Goal: Information Seeking & Learning: Learn about a topic

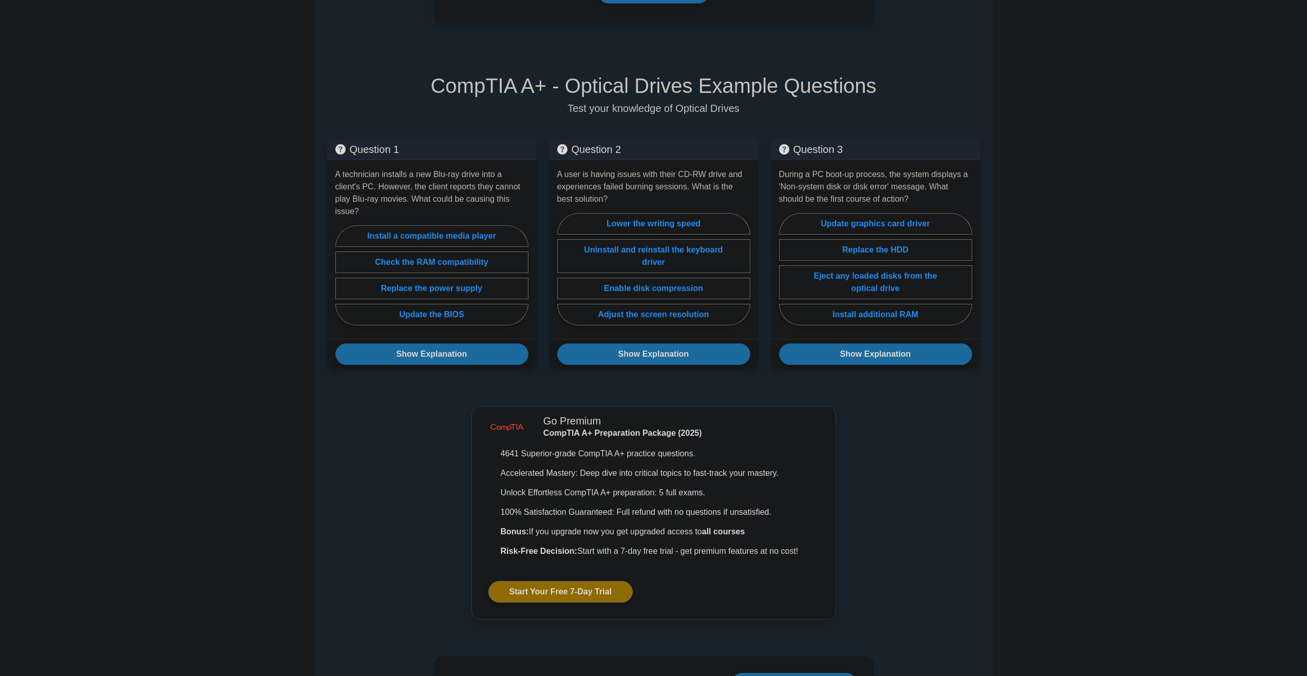
scroll to position [565, 0]
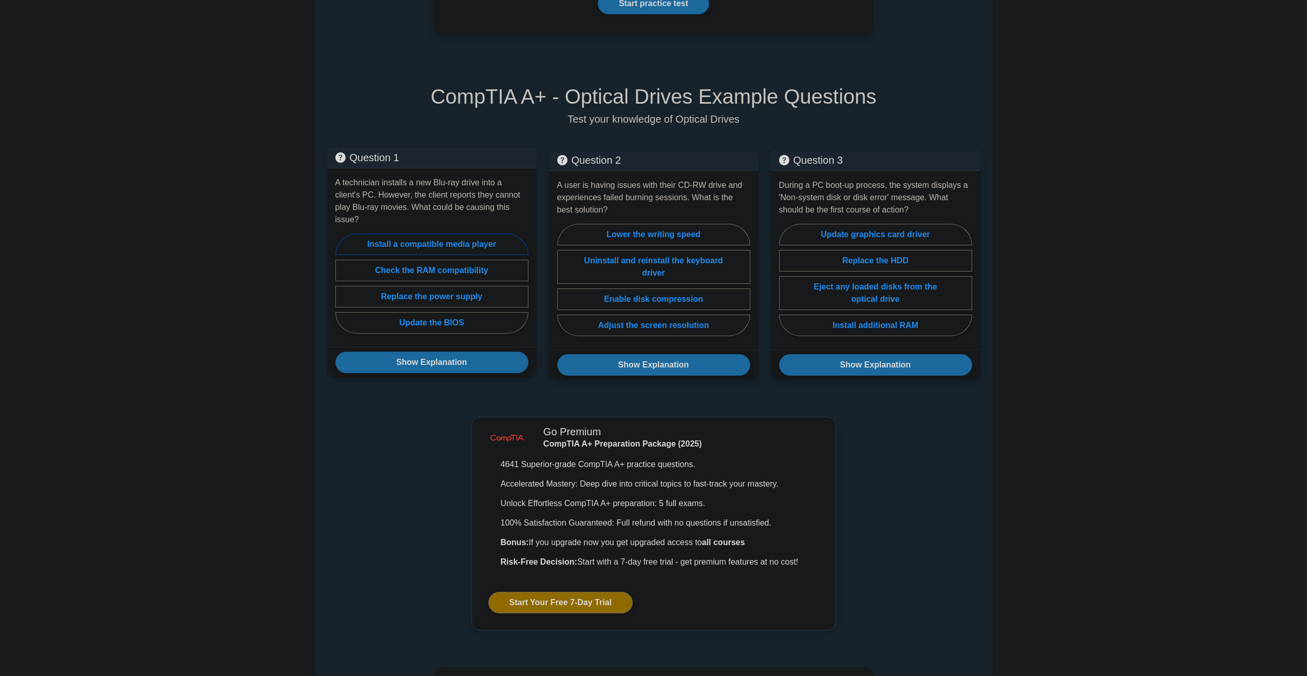
click at [442, 236] on label "Install a compatible media player" at bounding box center [431, 245] width 193 height 22
click at [342, 284] on input "Install a compatible media player" at bounding box center [338, 287] width 7 height 7
radio input "true"
click at [464, 352] on button "Show Explanation" at bounding box center [431, 363] width 193 height 22
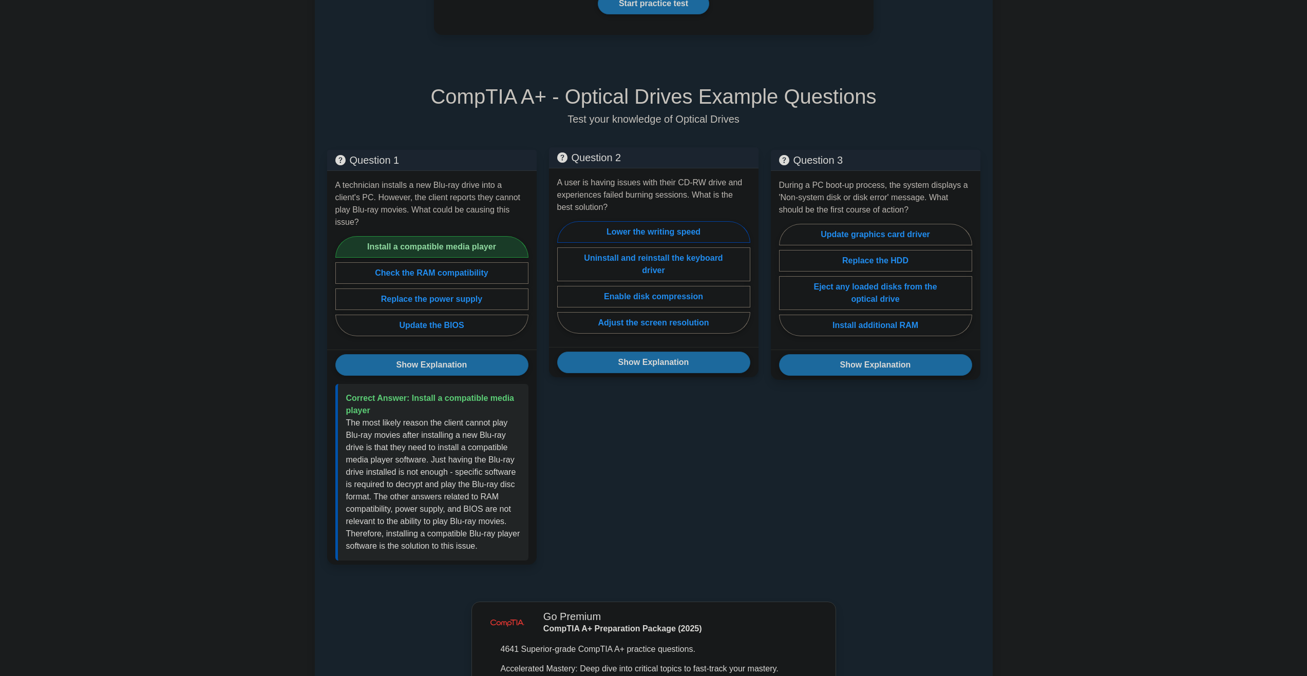
click at [675, 233] on label "Lower the writing speed" at bounding box center [653, 232] width 193 height 22
click at [564, 277] on input "Lower the writing speed" at bounding box center [560, 280] width 7 height 7
radio input "true"
click at [646, 363] on button "Show Explanation" at bounding box center [653, 363] width 193 height 22
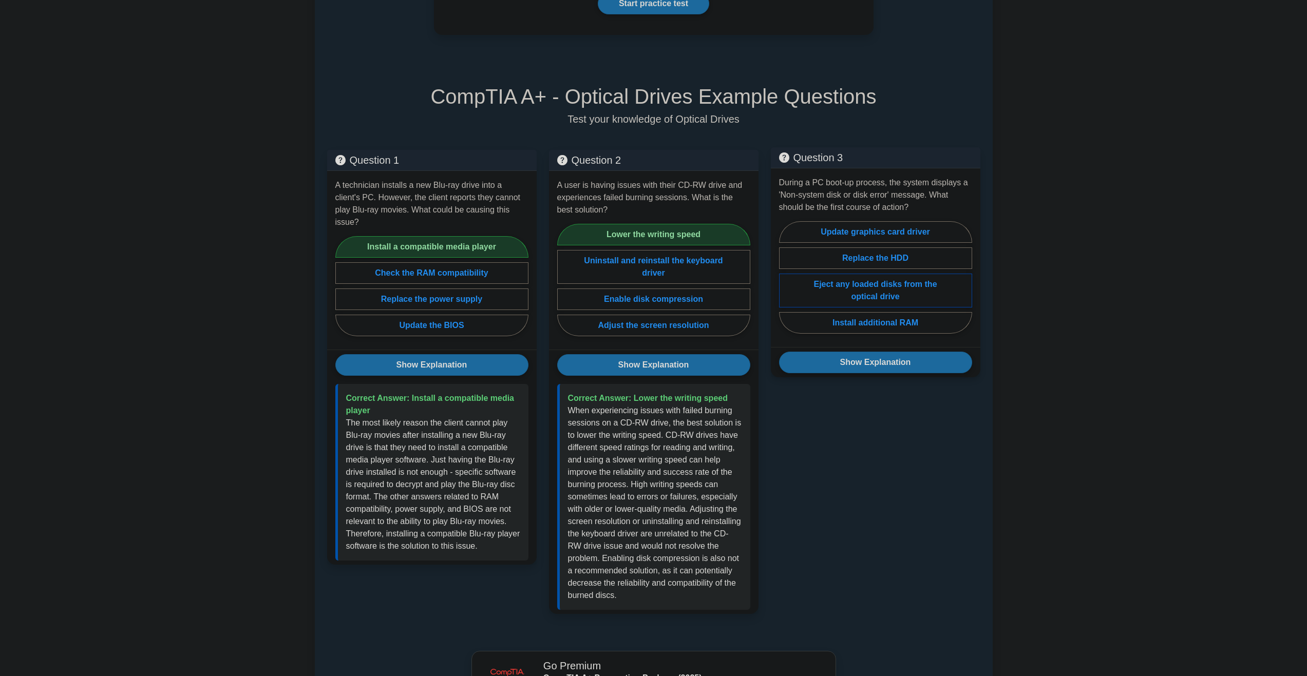
click at [896, 293] on label "Eject any loaded disks from the optical drive" at bounding box center [875, 291] width 193 height 34
click at [786, 284] on input "Eject any loaded disks from the optical drive" at bounding box center [782, 280] width 7 height 7
radio input "true"
click at [877, 367] on button "Show Explanation" at bounding box center [875, 363] width 193 height 22
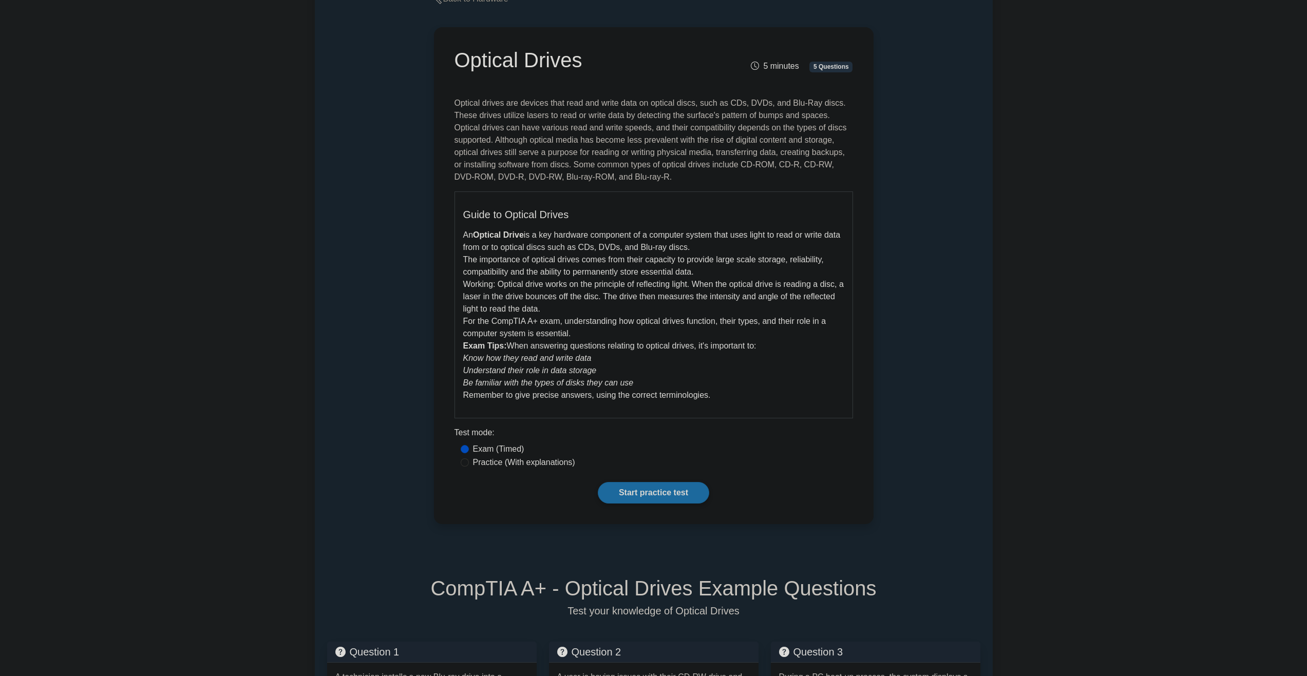
scroll to position [0, 0]
